Goal: Task Accomplishment & Management: Complete application form

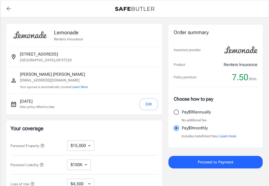
select select "15000"
select select "500"
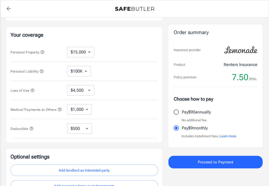
scroll to position [94, 0]
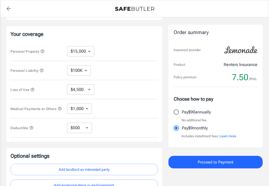
click at [44, 52] on icon "button" at bounding box center [42, 51] width 4 height 4
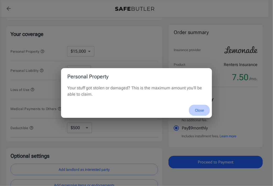
click at [199, 111] on button "Close" at bounding box center [199, 110] width 21 height 11
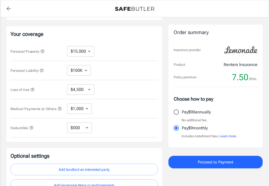
click at [42, 69] on icon "button" at bounding box center [41, 70] width 3 height 3
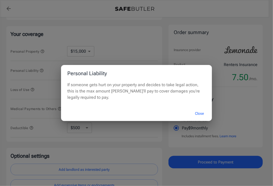
click at [198, 113] on button "Close" at bounding box center [199, 113] width 21 height 11
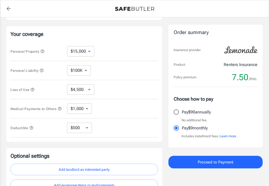
click at [32, 89] on icon "button" at bounding box center [32, 89] width 4 height 4
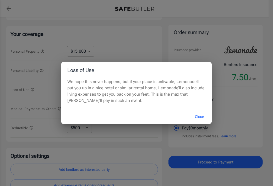
click at [202, 112] on button "Close" at bounding box center [199, 116] width 21 height 11
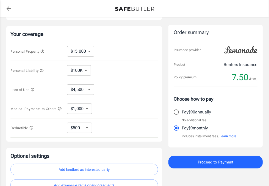
click at [90, 88] on select "$4,500 $7,500 $13,500 $22,500 $34,500 $55,500 $85,500 $130K $200K" at bounding box center [80, 89] width 27 height 10
select select "22500"
click at [92, 89] on select "$4,500 $7,500 $13,500 $22,500 $34,500 $55,500 $85,500 $130K $200K" at bounding box center [80, 89] width 27 height 10
select select "85500"
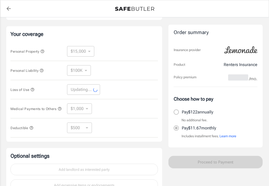
select select "85500"
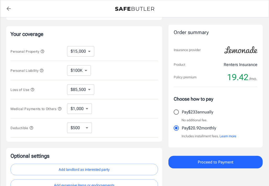
click at [87, 112] on select "$1,000 $2,000 $3,000 $4,000 $5,000" at bounding box center [79, 108] width 25 height 10
click at [106, 109] on div "Medical Payments to Others $1,000 $2,000 $3,000 $4,000 $5,000 ​" at bounding box center [83, 108] width 147 height 19
click at [89, 127] on select "$250 $500 $1,000 $2,500" at bounding box center [79, 128] width 25 height 10
select select "250"
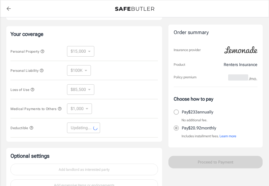
select select "250"
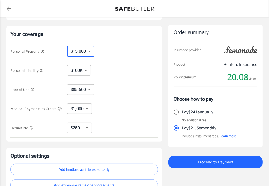
click at [91, 51] on select "$10,000 $15,000 $20,000 $25,000 $30,000 $40,000 $50,000 $100K $150K $200K $250K" at bounding box center [80, 51] width 27 height 10
select select "10000"
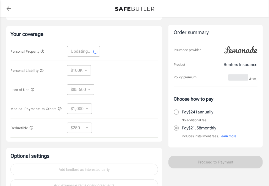
select select "10000"
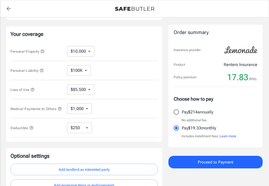
click at [88, 71] on select "$100K $200K $300K $400K $500K" at bounding box center [79, 70] width 24 height 10
click at [89, 89] on select "$3,000 $6,000 $12,000 $21,000 $36,000 $60,000 $85,500 $96,000 $153K $198K" at bounding box center [80, 89] width 27 height 10
select select "36000"
click at [130, 110] on div "Medical Payments to Others $1,000 $2,000 $3,000 $4,000 $5,000 ​" at bounding box center [83, 108] width 147 height 19
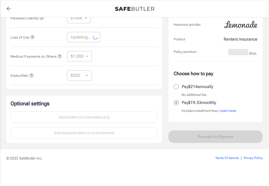
select select "36000"
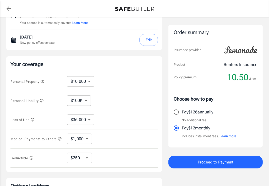
scroll to position [64, 0]
click at [89, 157] on select "$250 $500 $1,000 $2,500" at bounding box center [79, 158] width 25 height 10
select select "500"
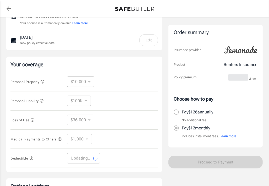
select select "500"
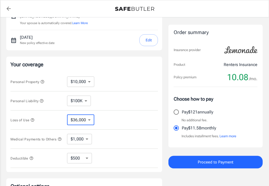
click at [90, 119] on select "$3,000 $6,000 $12,000 $21,000 $36,000 $60,000 $96,000 $153K $198K" at bounding box center [80, 120] width 27 height 10
select select "6000"
click at [92, 119] on select "$3,000 $6,000 $12,000 $21,000 $36,000 $60,000 $96,000 $153K $198K" at bounding box center [80, 120] width 27 height 10
select select "12000"
click at [88, 119] on select "$3,000 $6,000 $12,000 $21,000 $36,000 $60,000 $96,000 $153K $198K" at bounding box center [80, 120] width 27 height 10
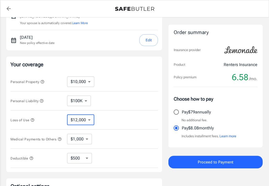
select select "21000"
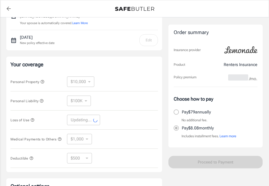
select select "21000"
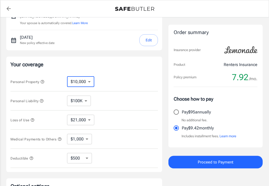
click at [92, 84] on select "$10,000 $15,000 $20,000 $25,000 $30,000 $40,000 $50,000 $100K $150K $200K $250K" at bounding box center [80, 81] width 27 height 10
select select "15000"
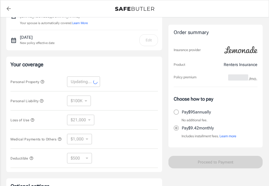
select select "15000"
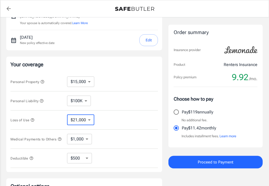
click at [89, 117] on select "$4,500 $7,500 $13,500 $21,000 $22,500 $34,500 $55,500 $85,500 $130K $200K" at bounding box center [80, 120] width 27 height 10
select select "85500"
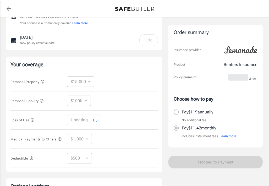
select select "85500"
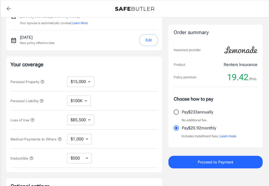
click at [87, 160] on select "$250 $500 $1,000 $2,500" at bounding box center [79, 158] width 25 height 10
select select "250"
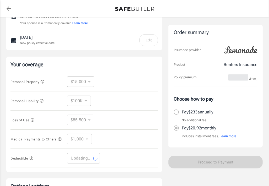
select select "250"
